Goal: Transaction & Acquisition: Purchase product/service

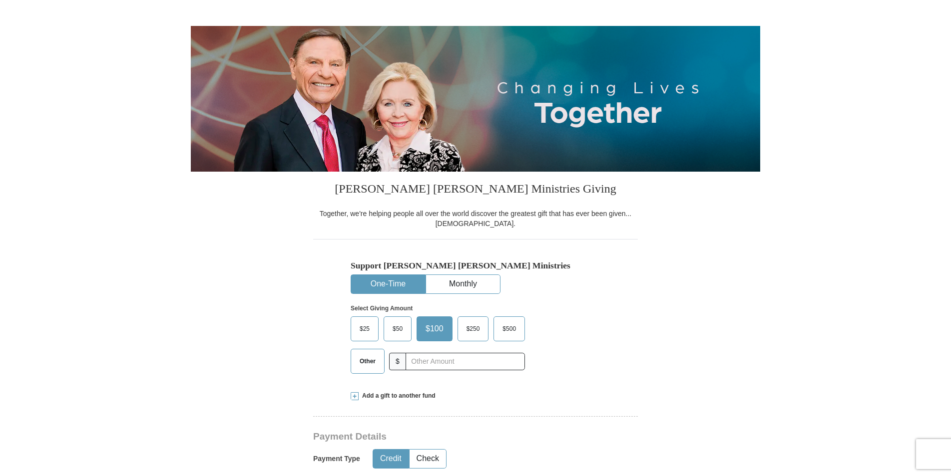
scroll to position [100, 0]
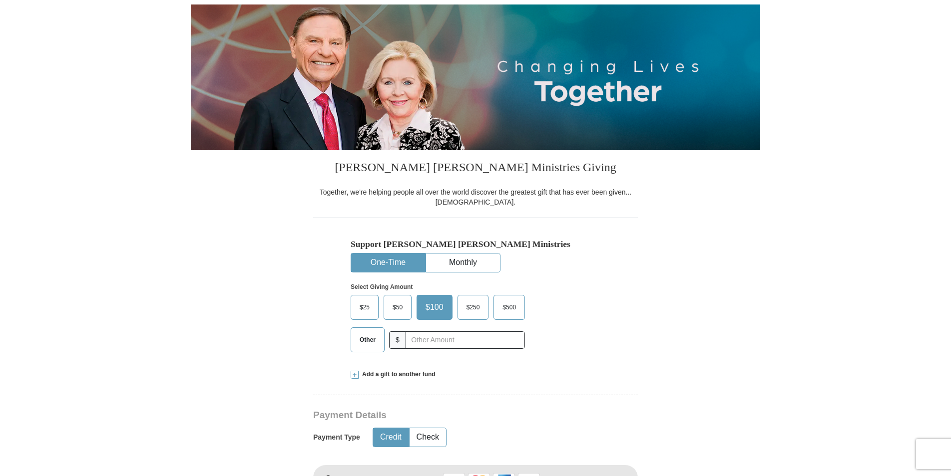
click at [398, 304] on span "$50" at bounding box center [397, 307] width 20 height 15
click at [0, 0] on input "$50" at bounding box center [0, 0] width 0 height 0
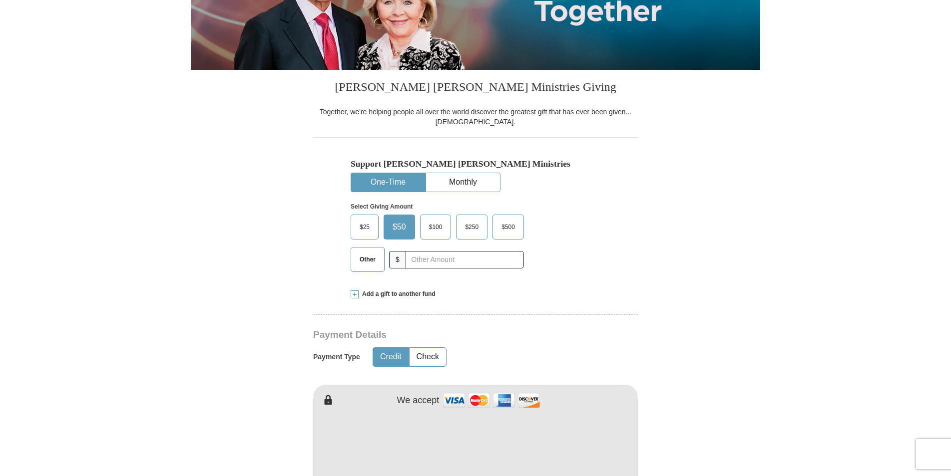
scroll to position [200, 0]
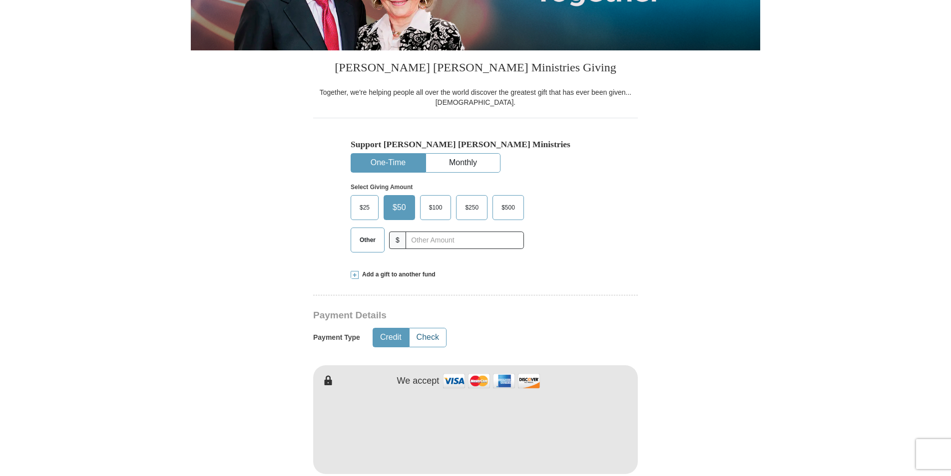
click at [430, 336] on button "Check" at bounding box center [427, 338] width 36 height 18
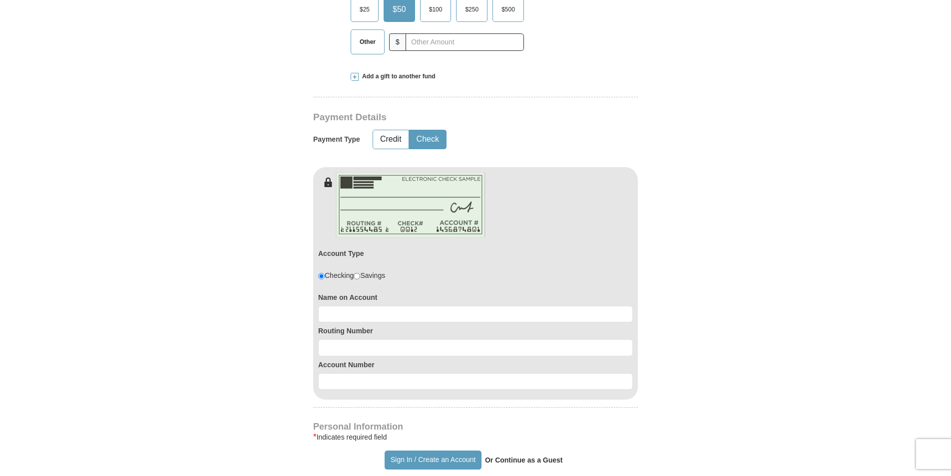
scroll to position [399, 0]
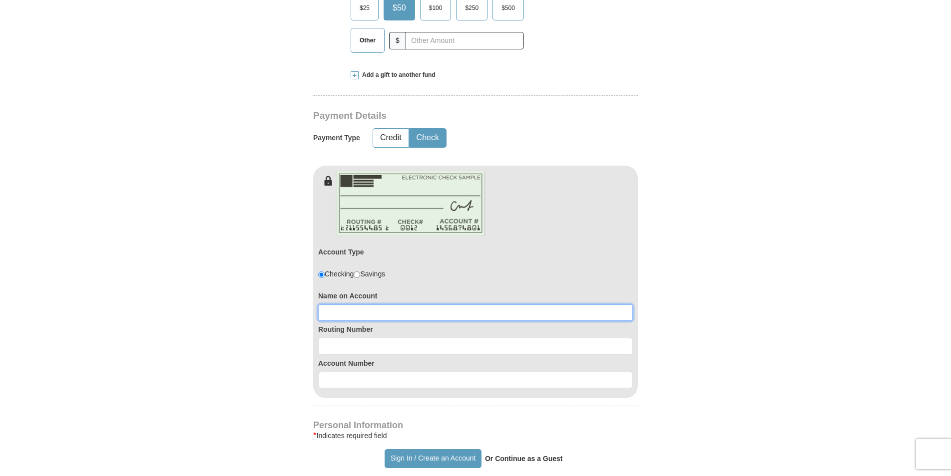
click at [379, 313] on input at bounding box center [475, 313] width 315 height 17
type input "Dorothy Hicks"
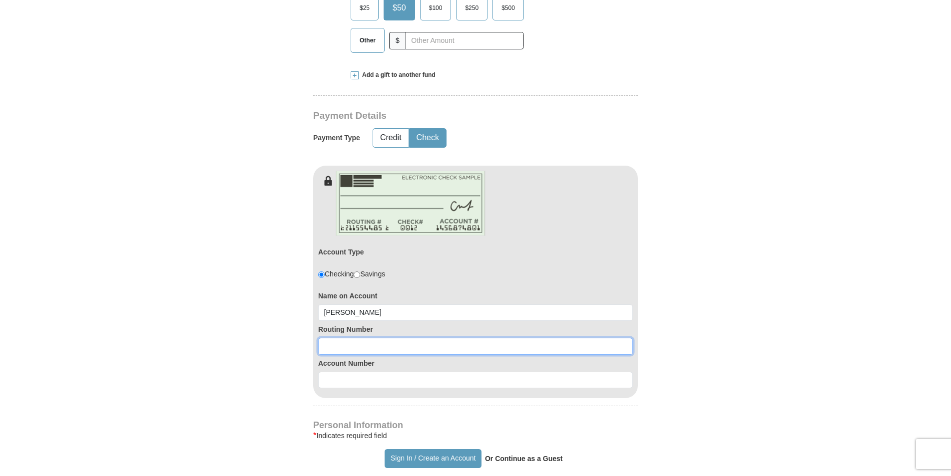
click at [386, 346] on input at bounding box center [475, 346] width 315 height 17
type input "031176110"
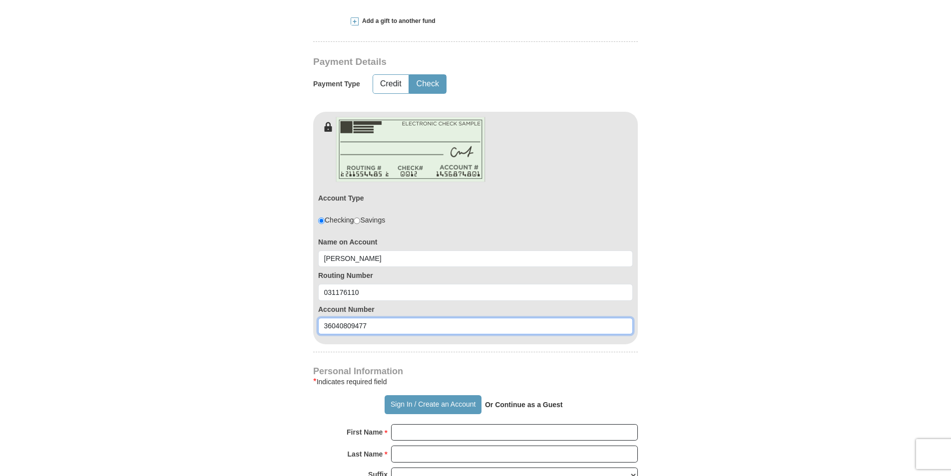
scroll to position [499, 0]
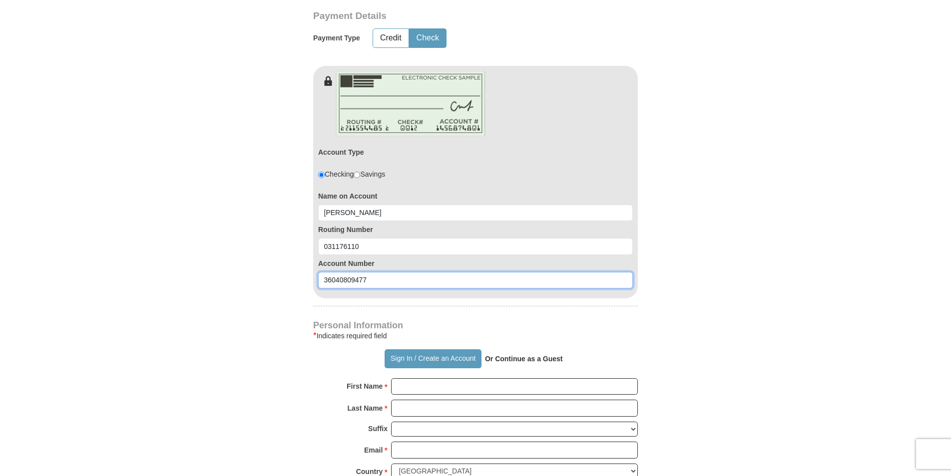
type input "36040809477"
type button "[URL][DOMAIN_NAME]"
click at [524, 359] on strong "Or Continue as a Guest" at bounding box center [524, 359] width 78 height 8
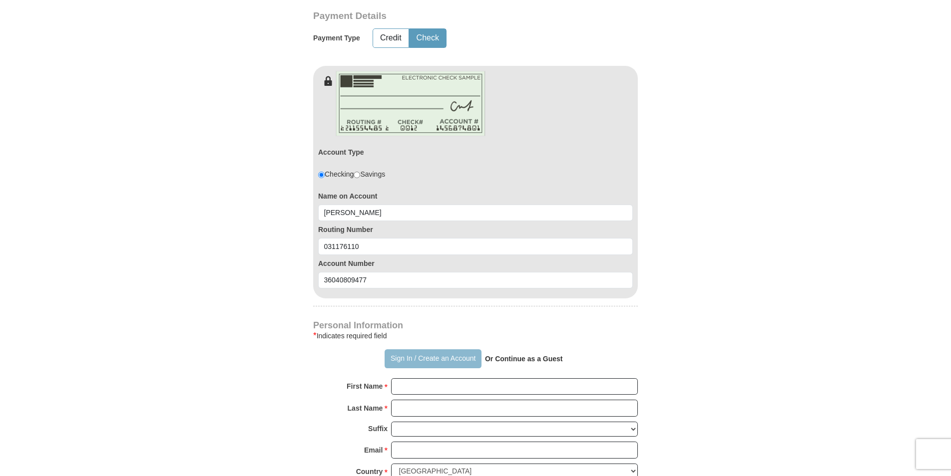
click at [469, 358] on button "Sign In / Create an Account" at bounding box center [432, 359] width 96 height 19
click at [549, 359] on strong "Or Continue as a Guest" at bounding box center [524, 359] width 78 height 8
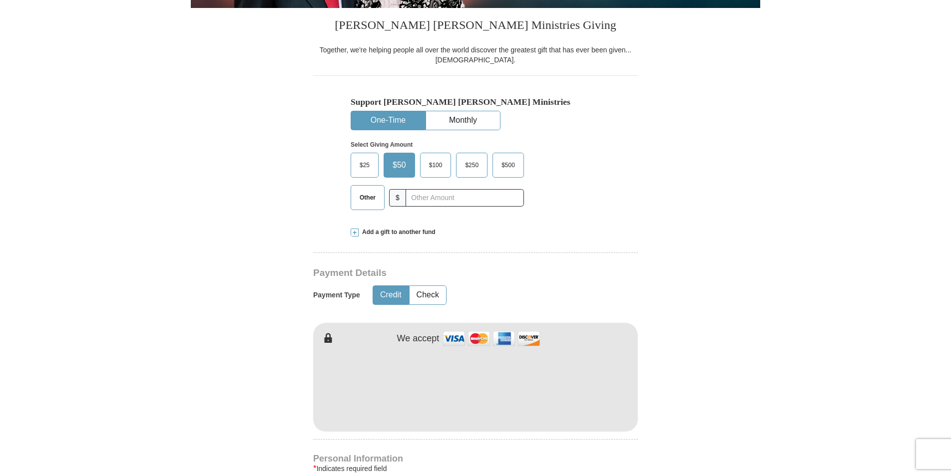
scroll to position [300, 0]
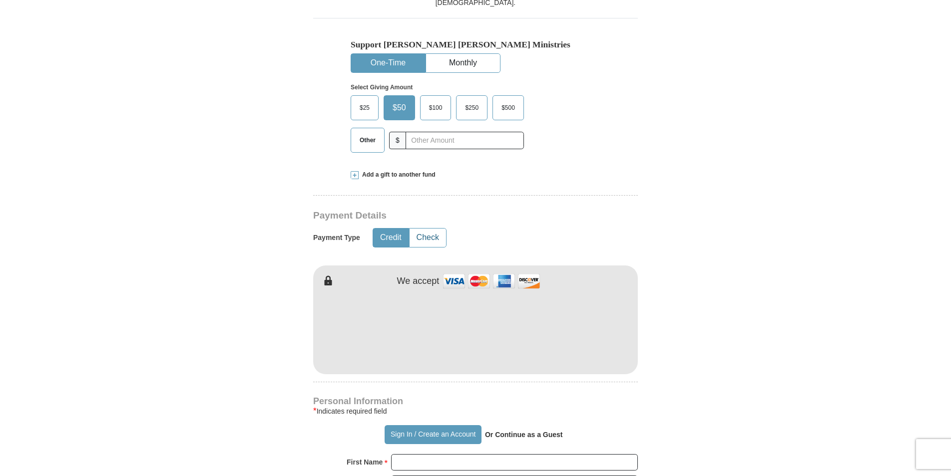
click at [426, 241] on button "Check" at bounding box center [427, 238] width 36 height 18
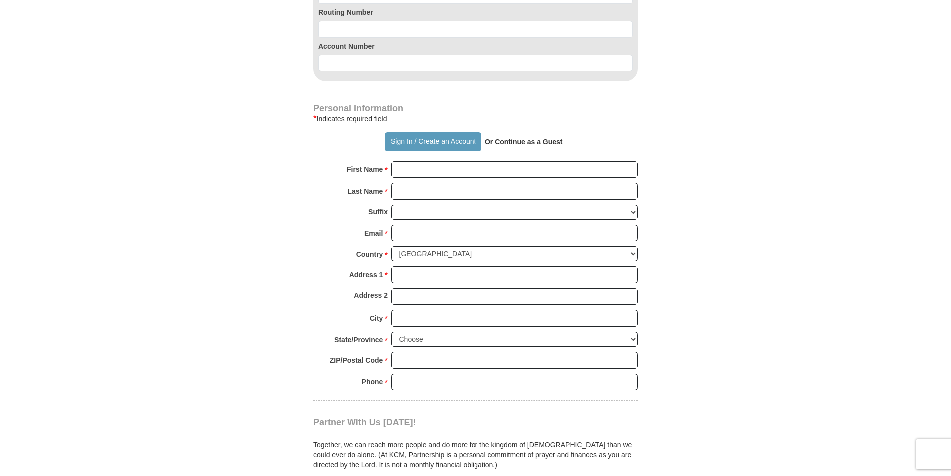
scroll to position [699, 0]
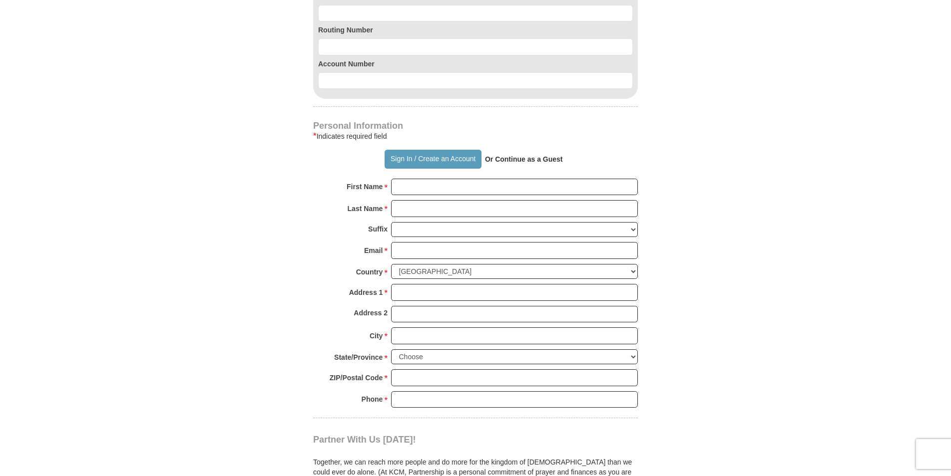
click at [541, 155] on strong "Or Continue as a Guest" at bounding box center [524, 159] width 78 height 8
click at [600, 79] on input at bounding box center [475, 80] width 315 height 17
type button "[URL][DOMAIN_NAME]"
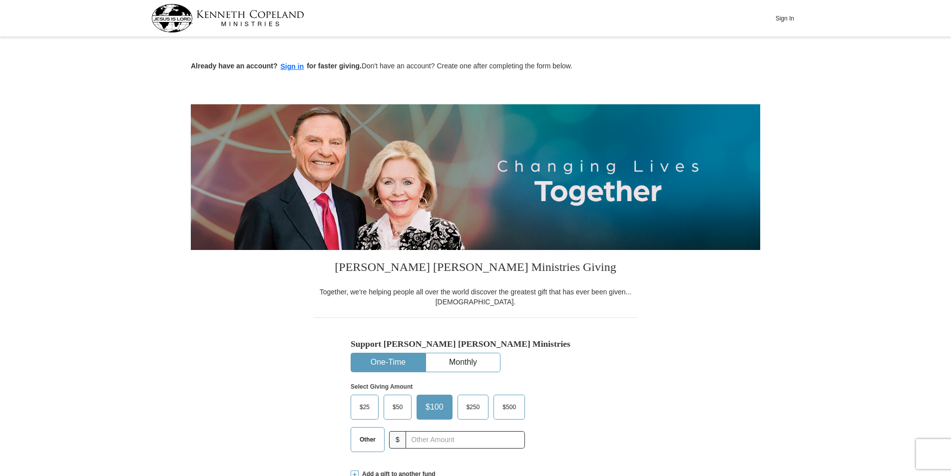
click at [401, 410] on span "$50" at bounding box center [397, 407] width 20 height 15
click at [0, 0] on input "$50" at bounding box center [0, 0] width 0 height 0
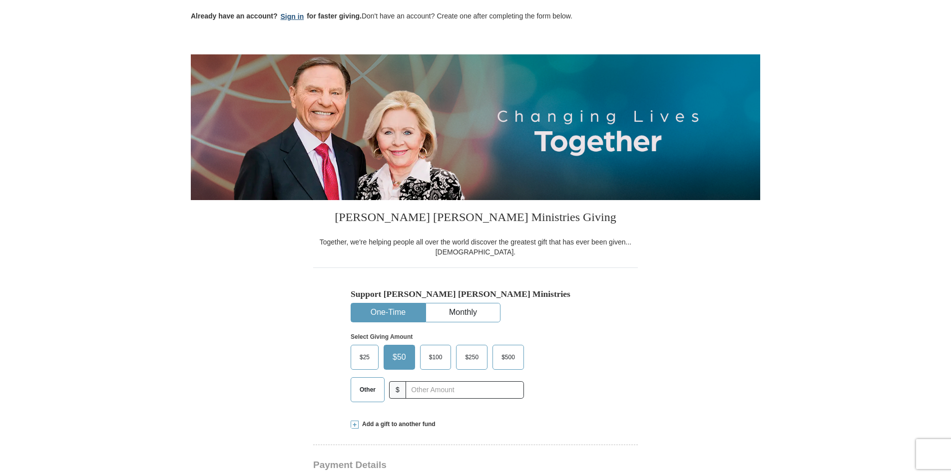
click at [295, 15] on button "Sign in" at bounding box center [292, 16] width 29 height 11
